Goal: Transaction & Acquisition: Register for event/course

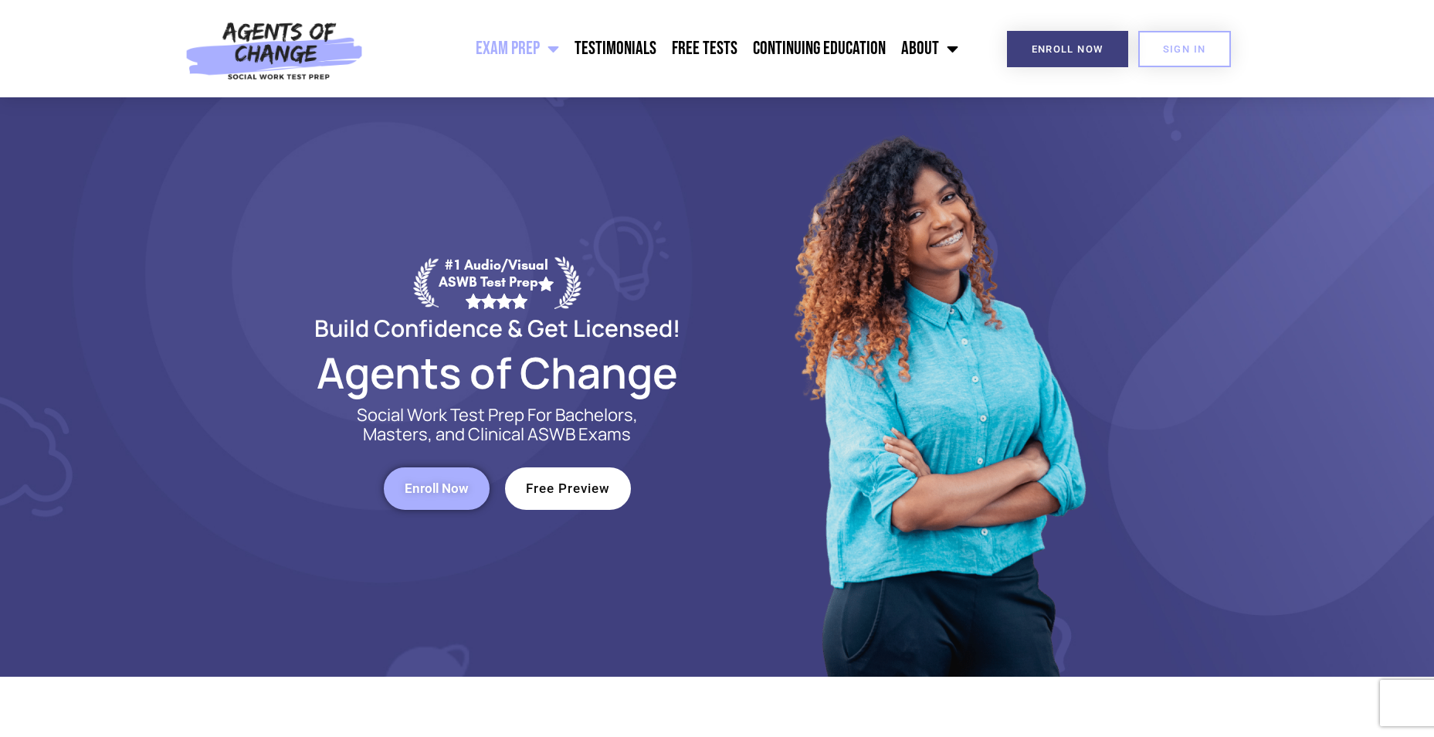
click at [427, 487] on span "Enroll Now" at bounding box center [437, 488] width 64 height 13
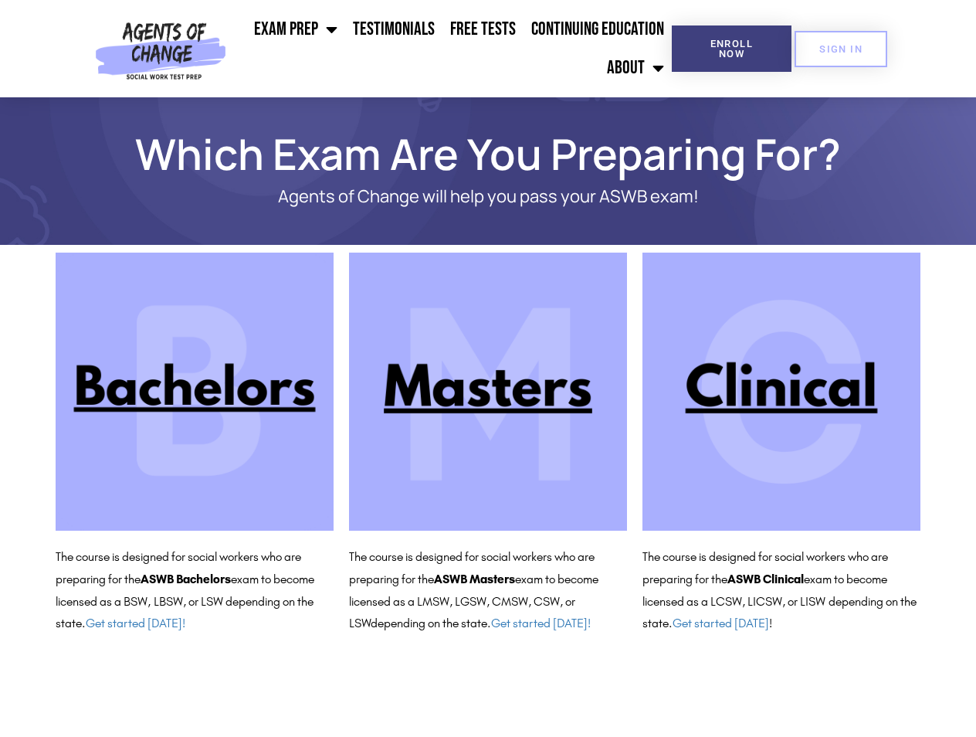
click at [948, 47] on header "Exam Prep BSW Exam Prep: ASWB Bachelors Level Exam LMSW Exam Prep: ASWB Masters…" at bounding box center [488, 48] width 976 height 97
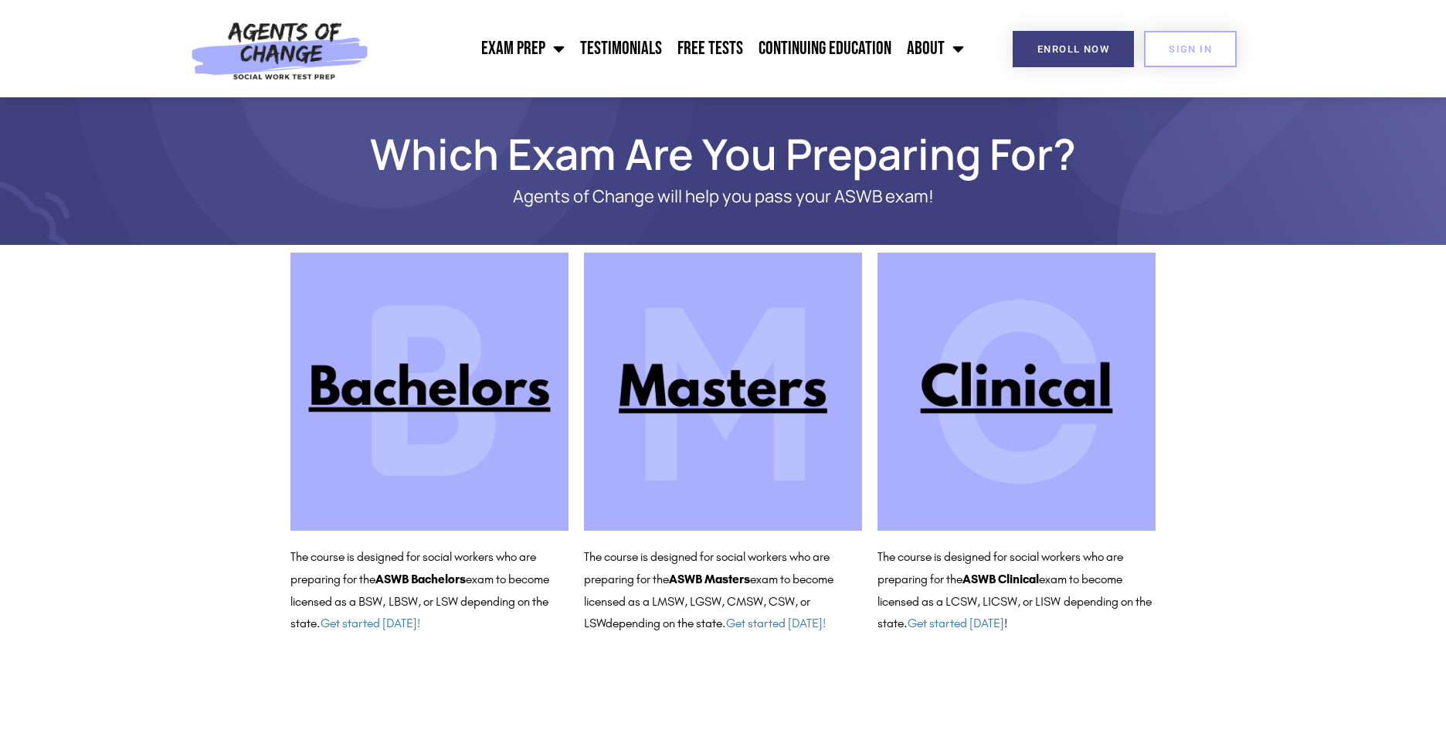
click at [271, 35] on img at bounding box center [279, 48] width 195 height 97
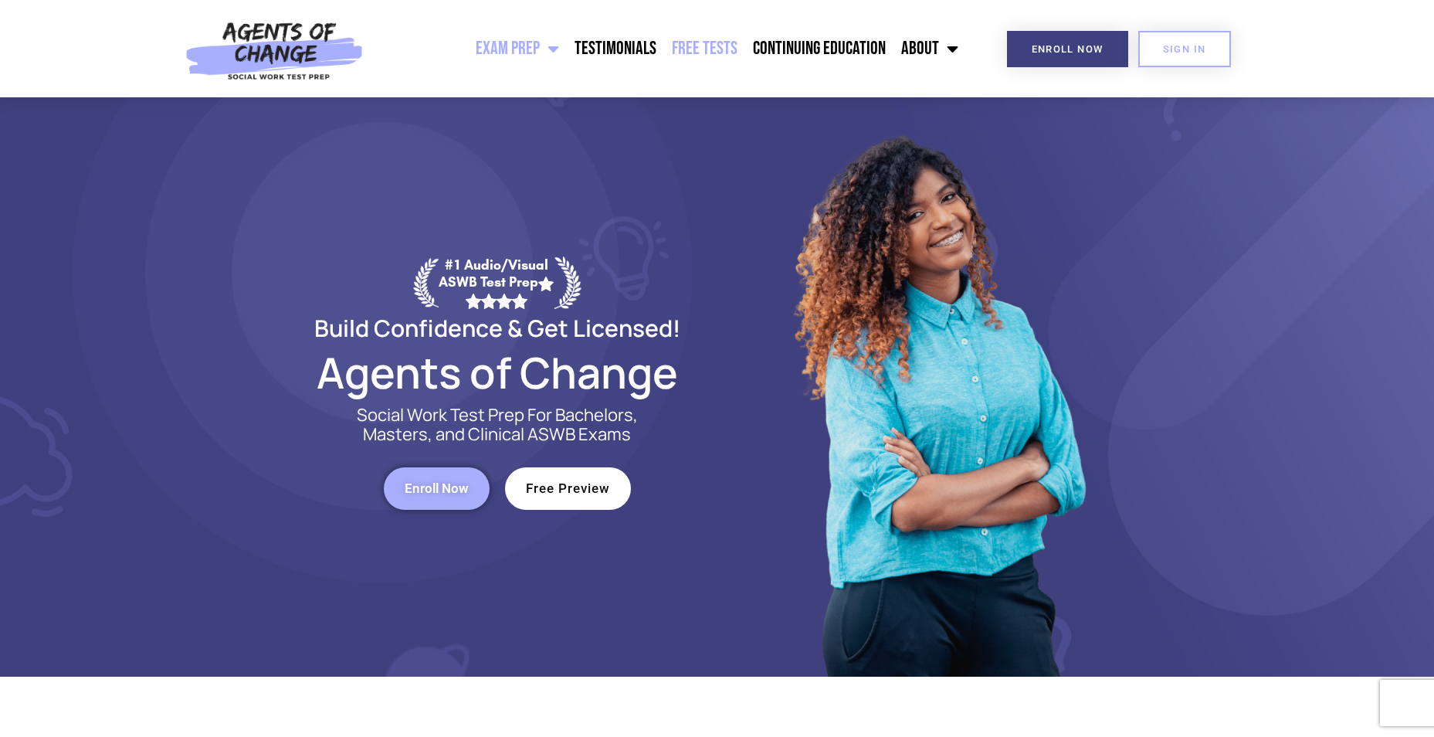
click at [725, 48] on link "Free Tests" at bounding box center [704, 48] width 81 height 39
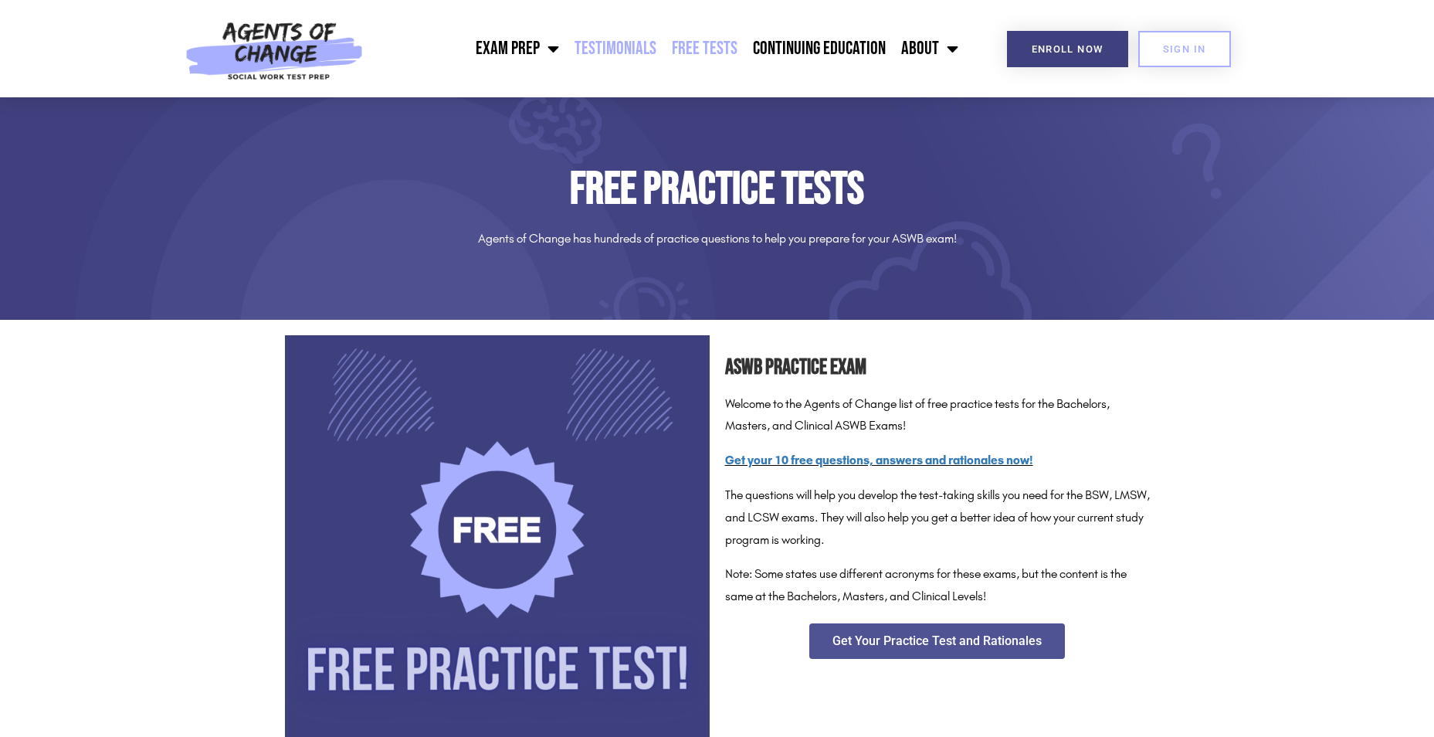
click at [626, 46] on link "Testimonials" at bounding box center [615, 48] width 97 height 39
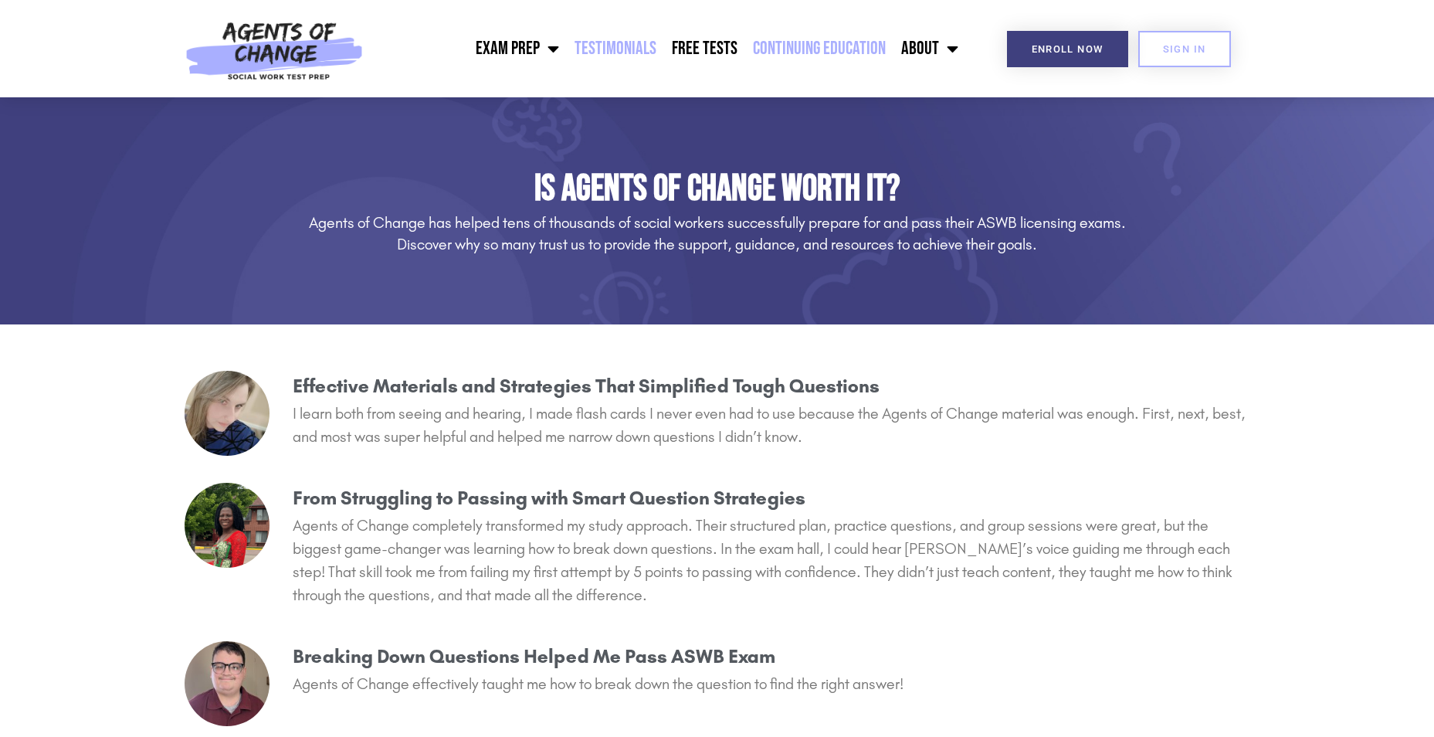
click at [860, 48] on link "Continuing Education" at bounding box center [819, 48] width 148 height 39
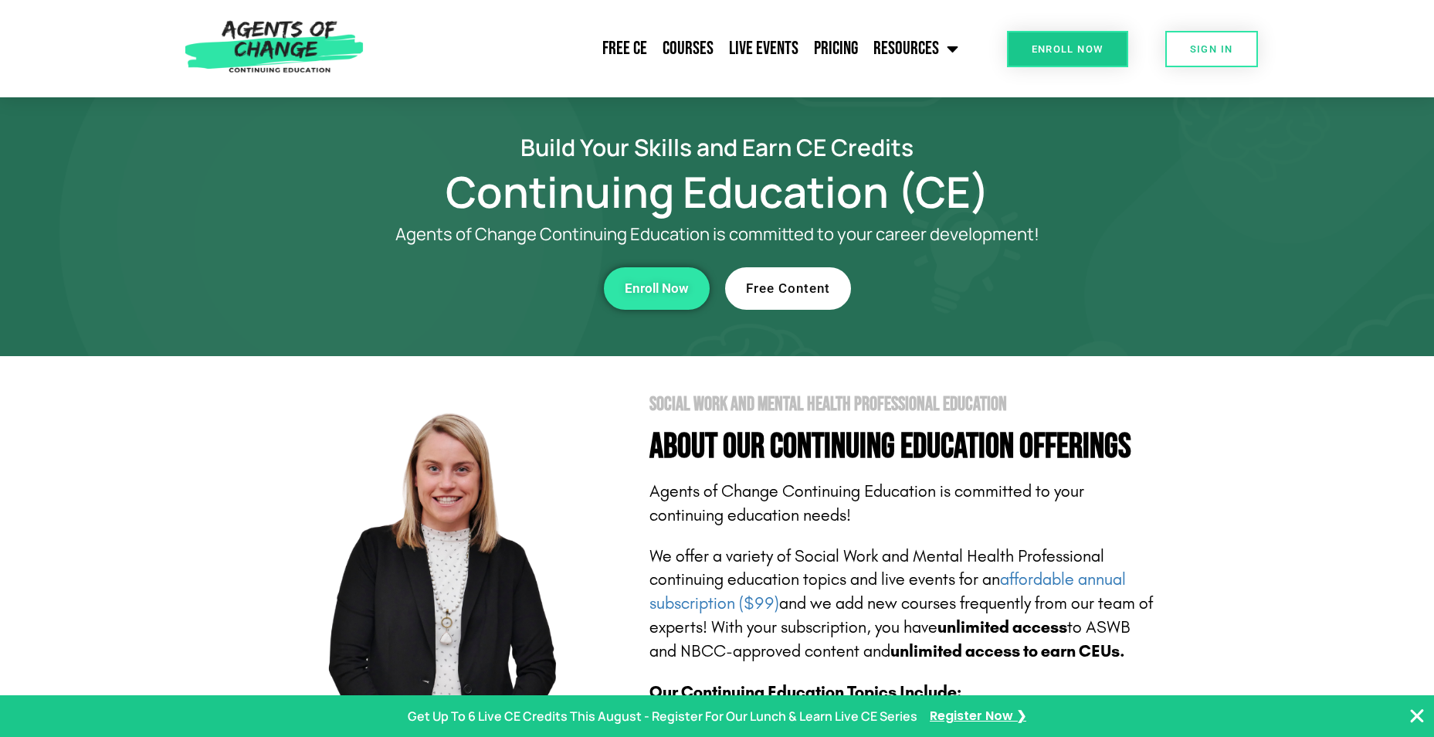
click at [642, 299] on link "Enroll Now" at bounding box center [657, 288] width 106 height 42
